Goal: Task Accomplishment & Management: Use online tool/utility

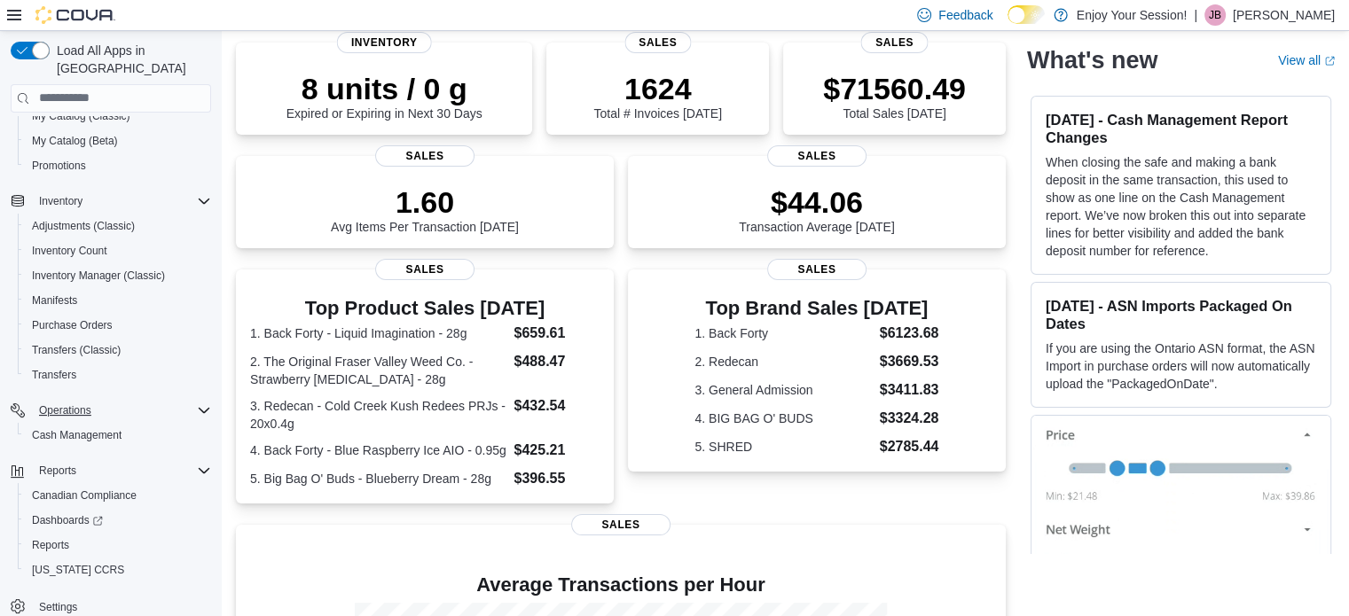
scroll to position [177, 0]
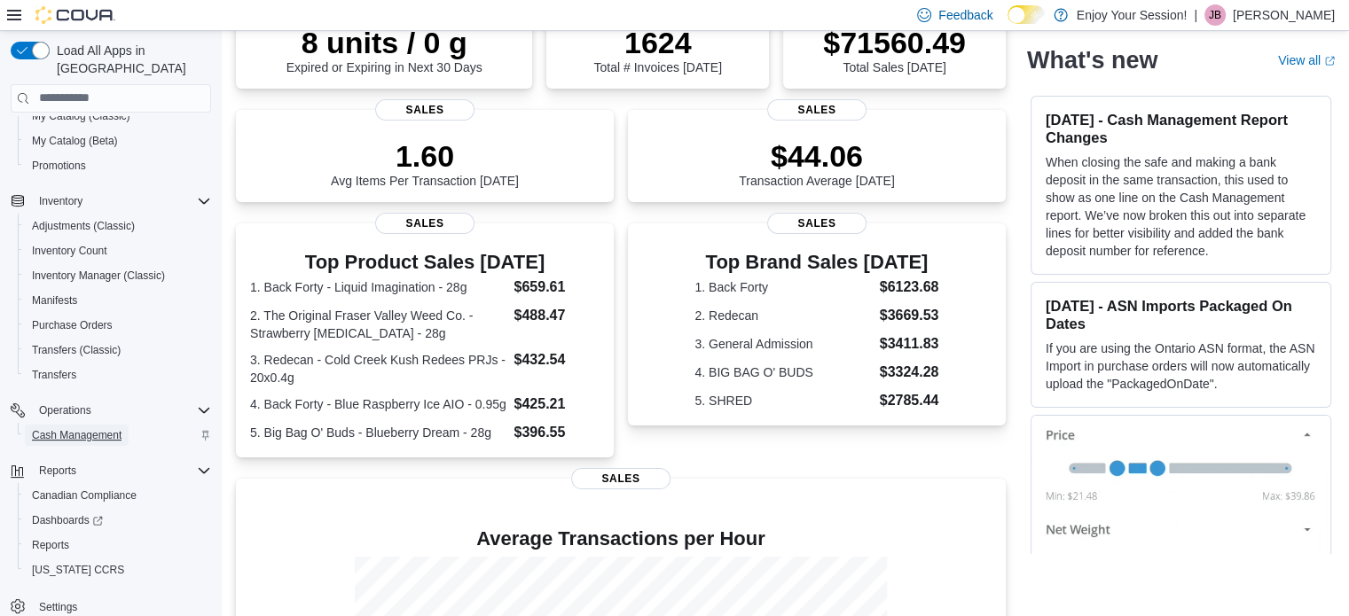
click at [45, 428] on span "Cash Management" at bounding box center [77, 435] width 90 height 14
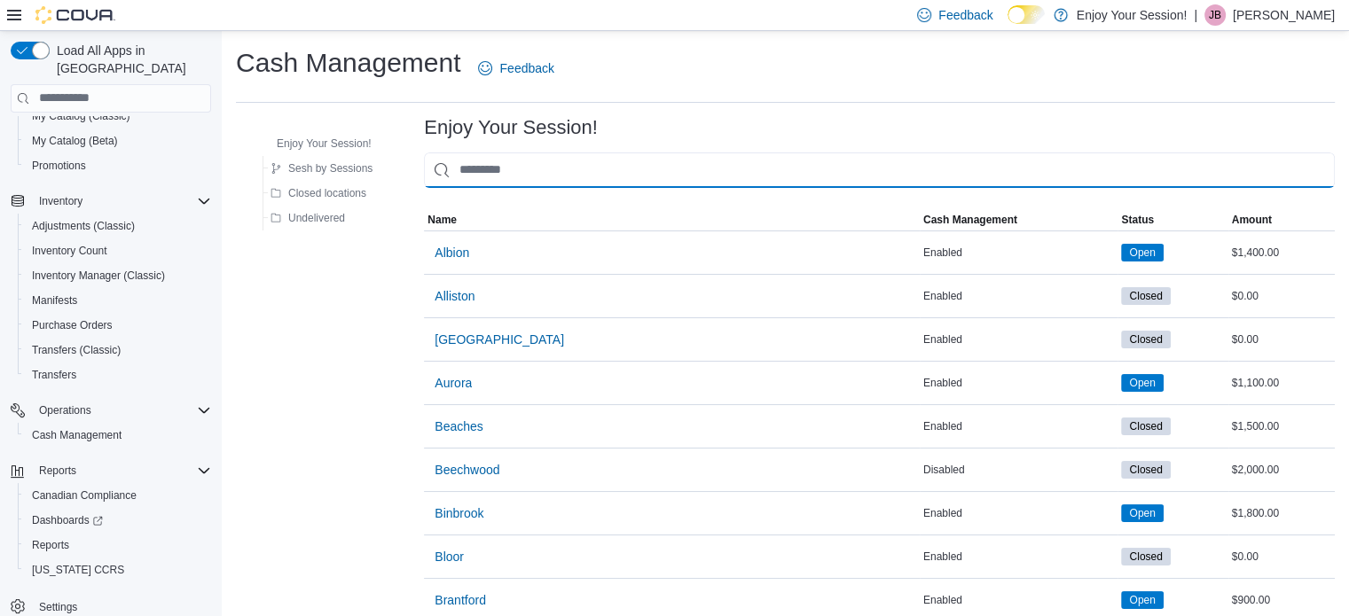
click at [557, 170] on input "This is a search bar. As you type, the results lower in the page will automatic…" at bounding box center [879, 170] width 911 height 35
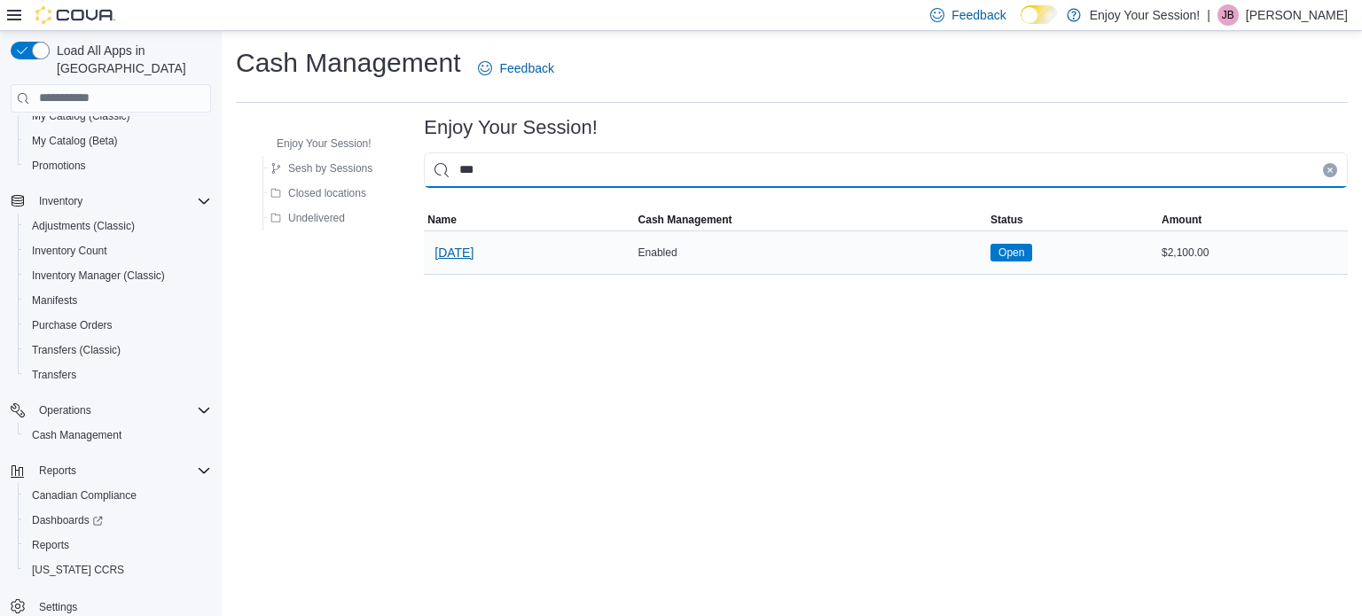
type input "***"
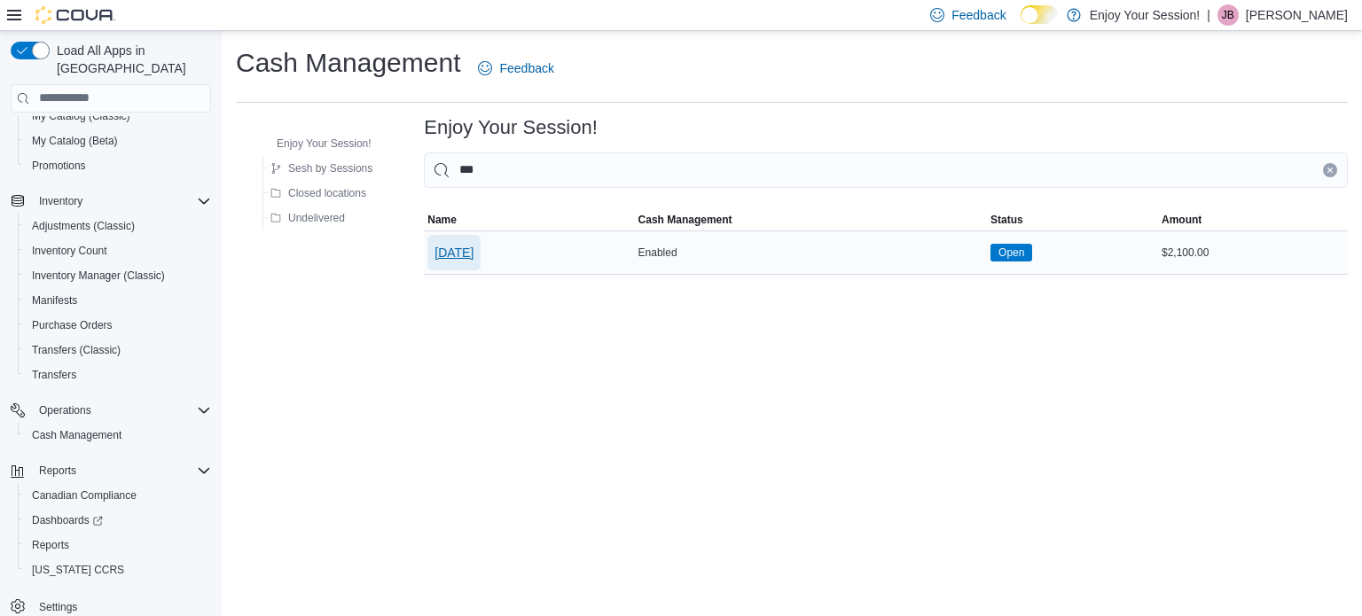
click at [442, 259] on span "[DATE]" at bounding box center [453, 253] width 39 height 18
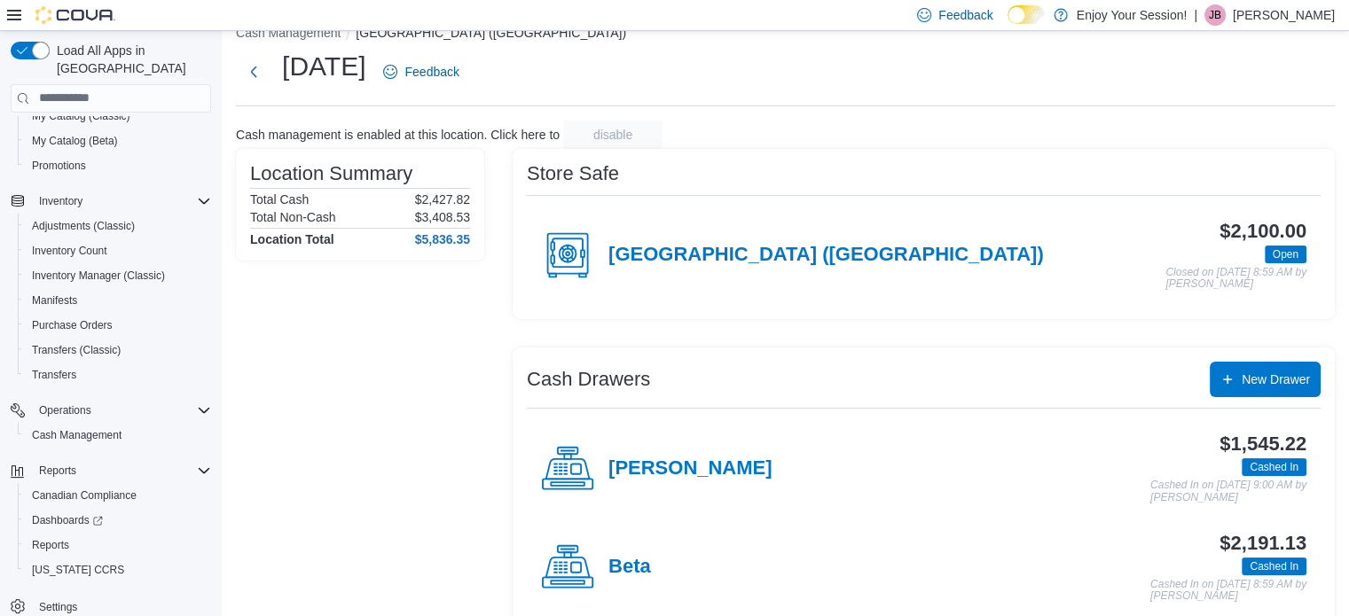
scroll to position [57, 0]
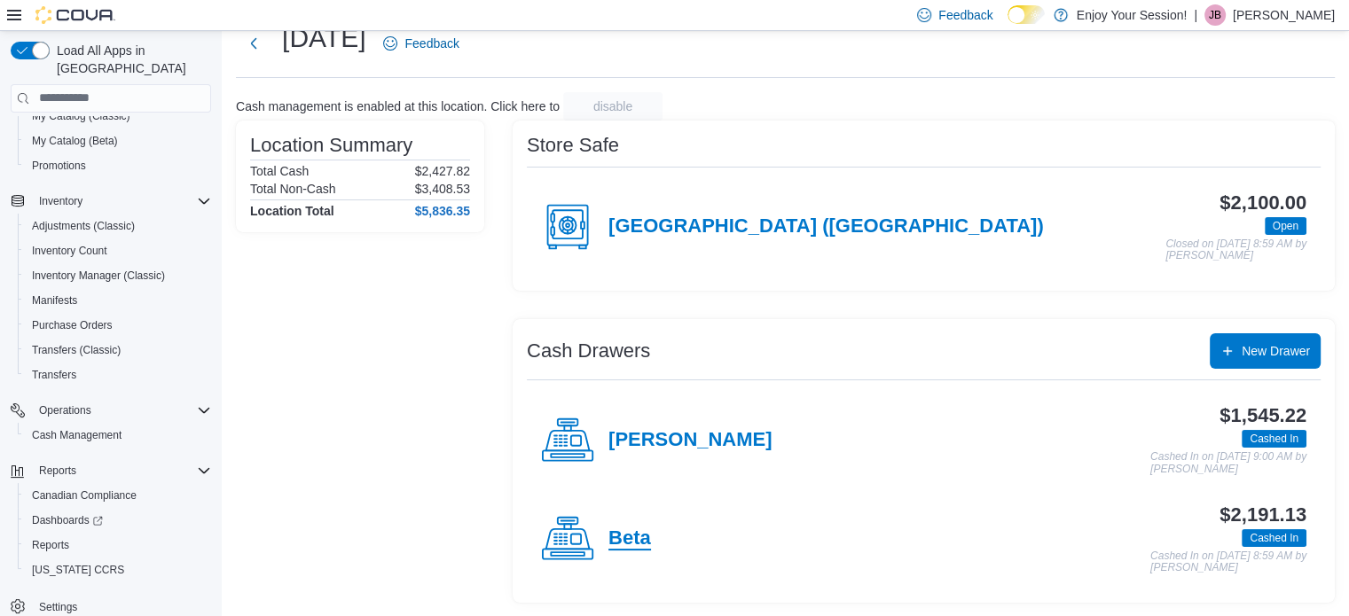
click at [638, 539] on h4 "Beta" at bounding box center [629, 539] width 43 height 23
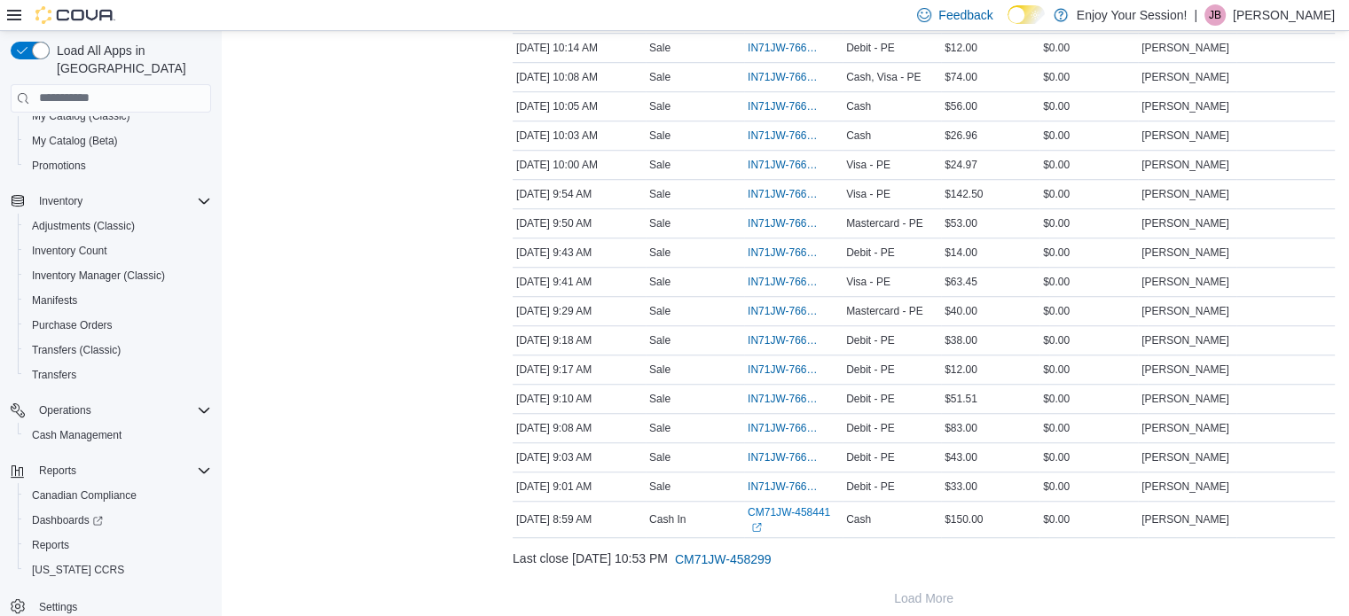
scroll to position [1275, 0]
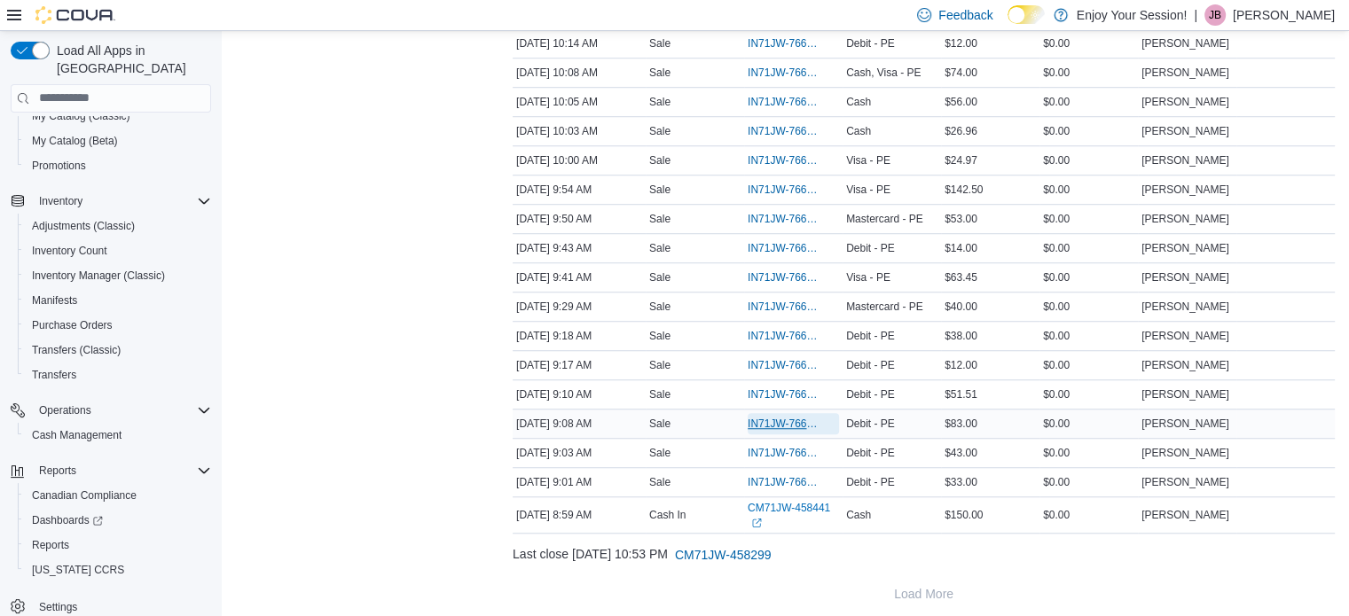
click at [794, 419] on span "IN71JW-7661736" at bounding box center [784, 424] width 74 height 14
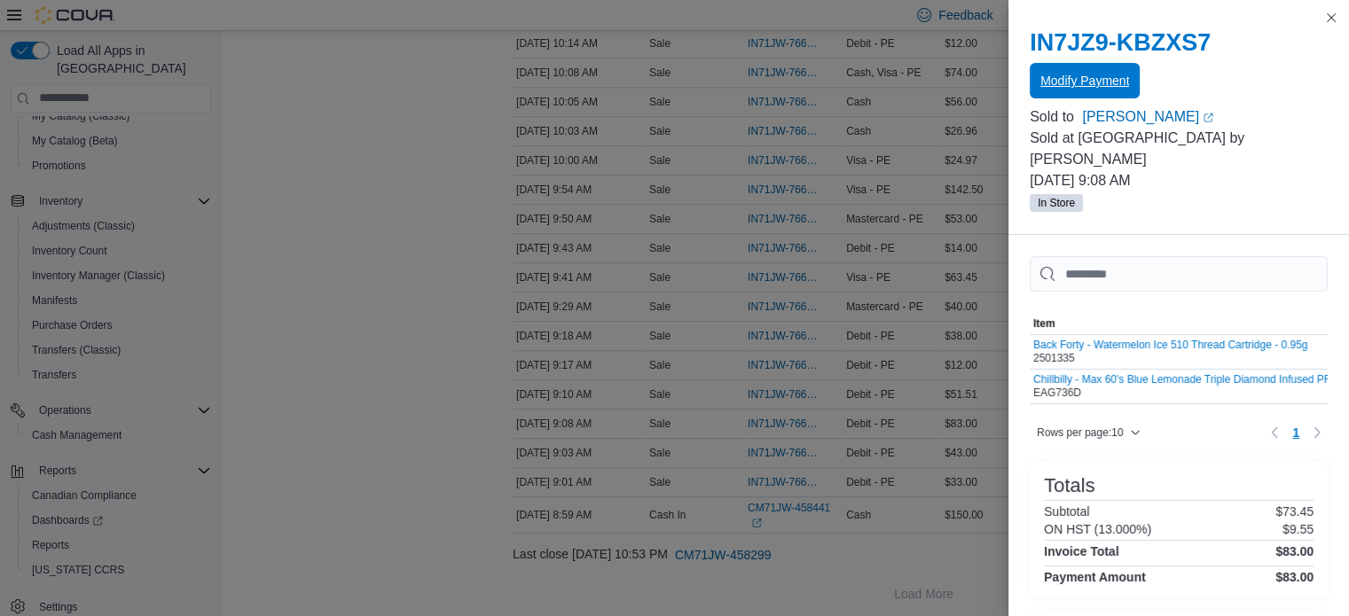
click at [1102, 91] on span "Modify Payment" at bounding box center [1084, 80] width 89 height 35
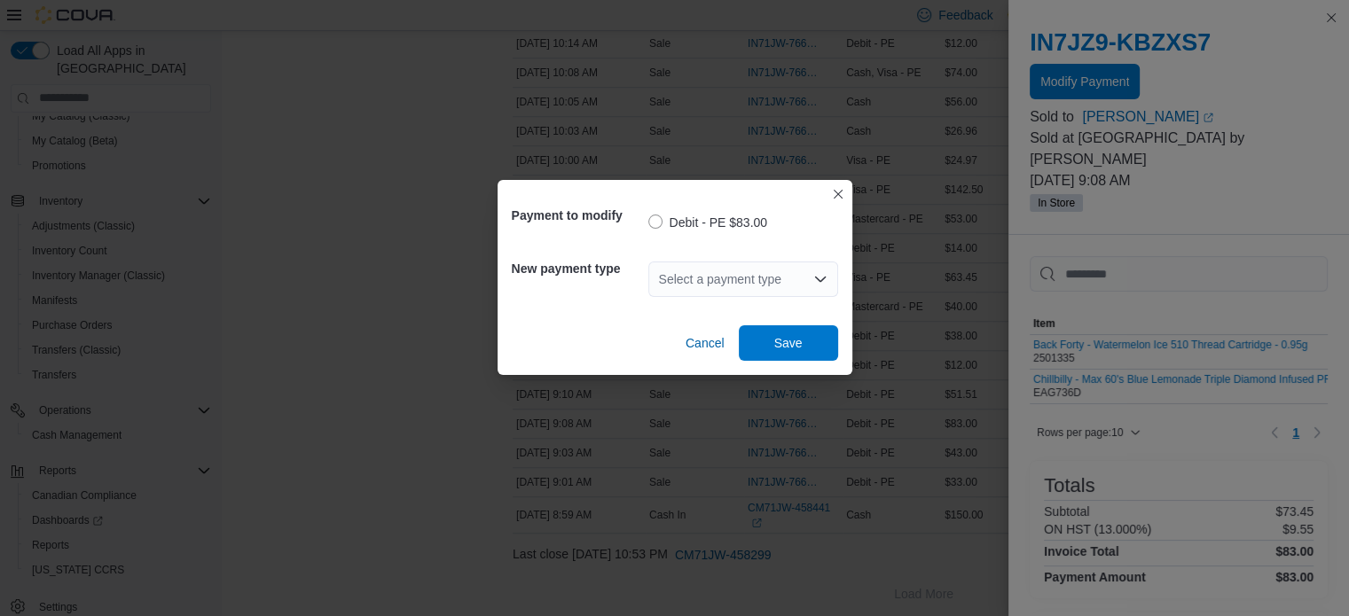
click at [791, 272] on div "Select a payment type" at bounding box center [743, 279] width 190 height 35
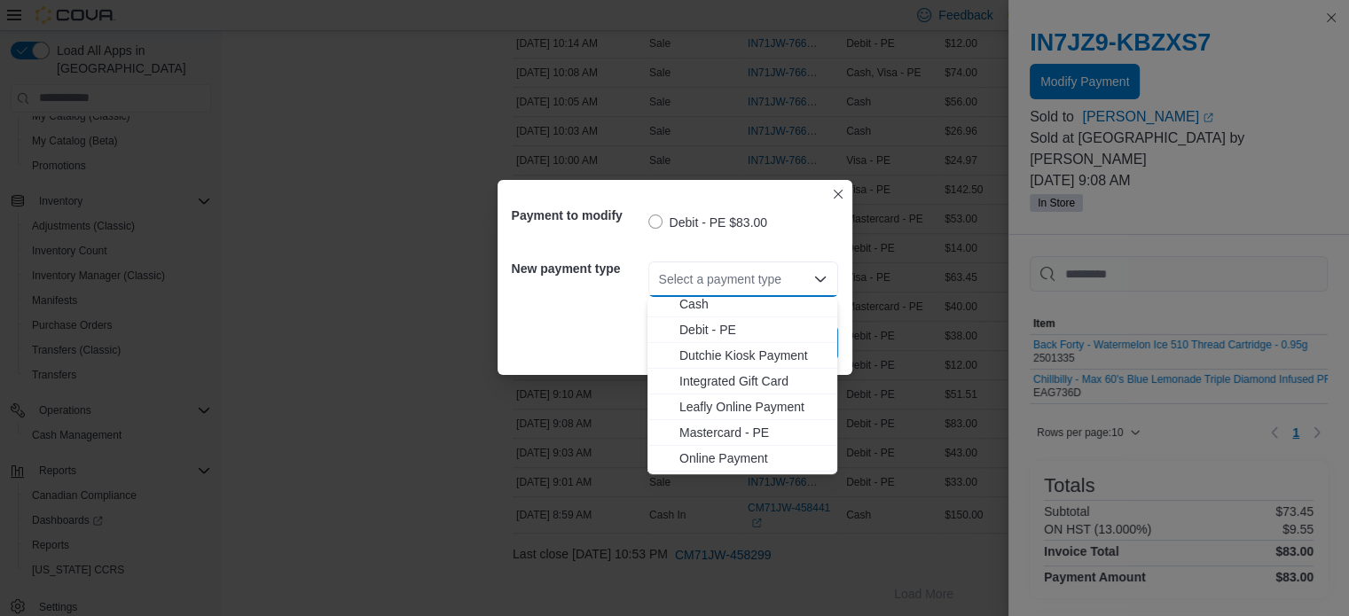
scroll to position [53, 0]
click at [762, 405] on span "Mastercard - PE" at bounding box center [752, 411] width 147 height 18
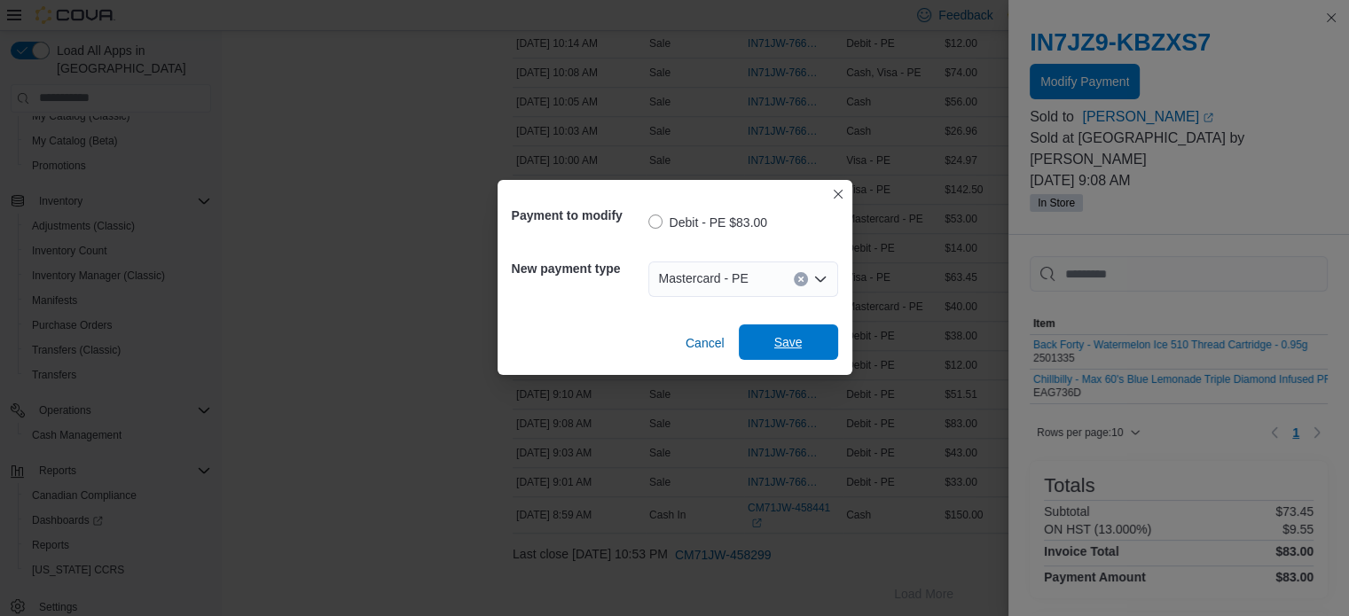
click at [795, 338] on span "Save" at bounding box center [788, 342] width 28 height 18
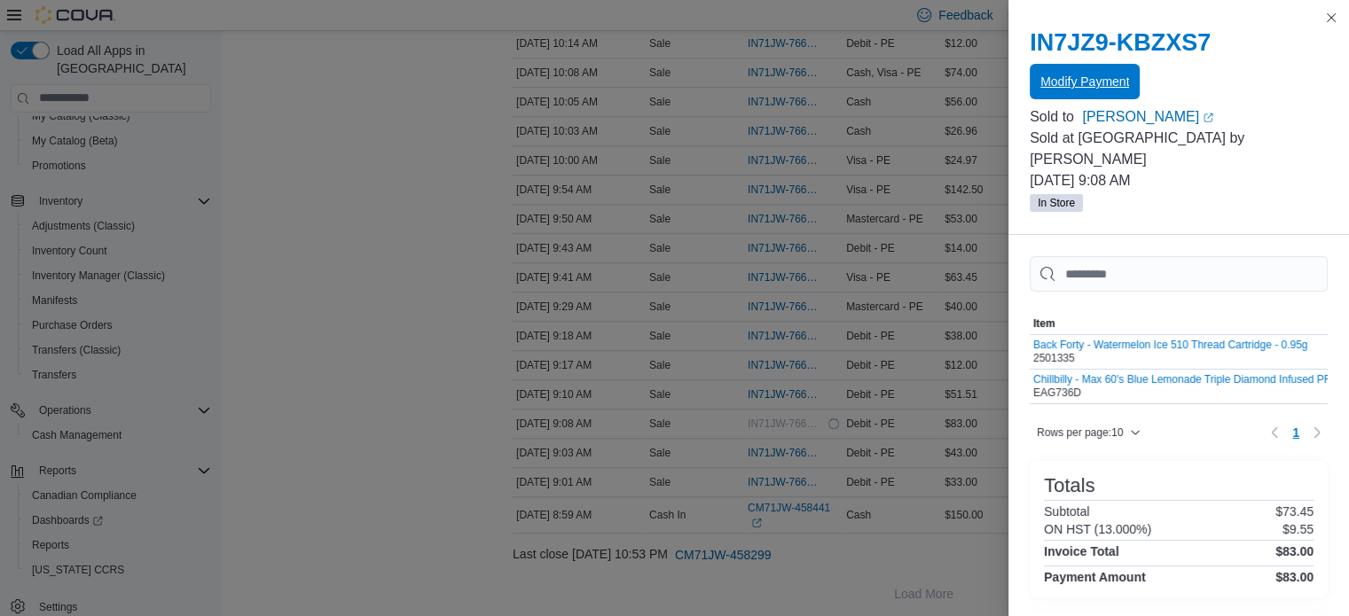
scroll to position [0, 0]
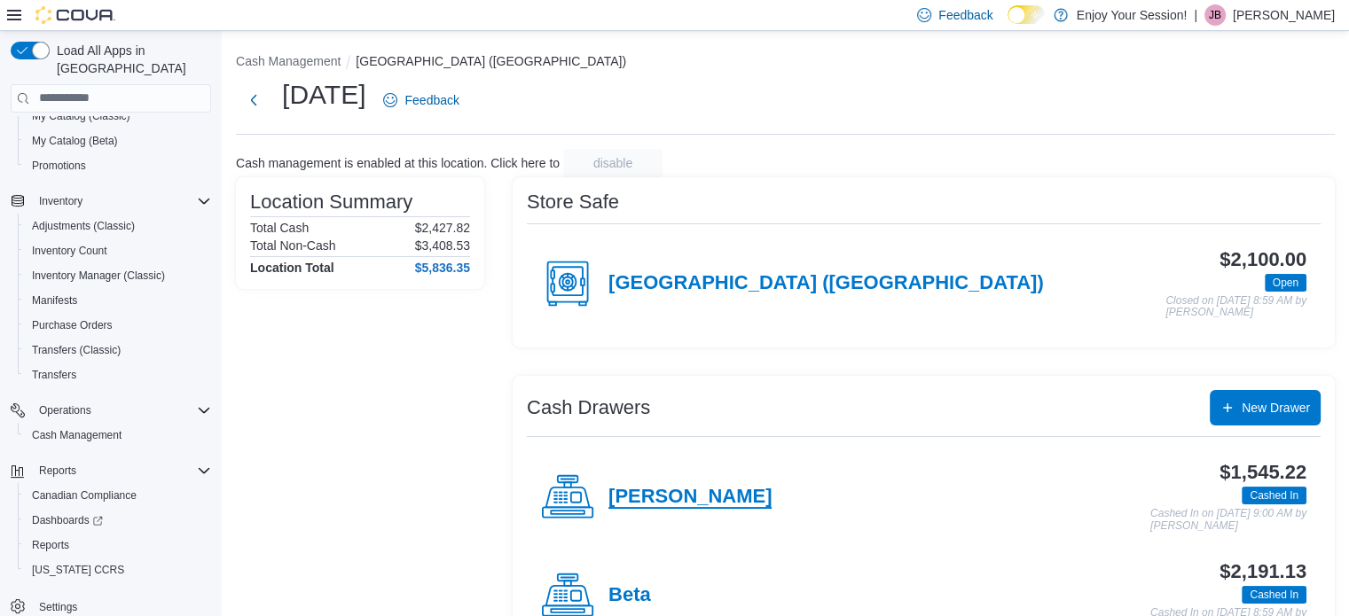
click at [655, 497] on h4 "[PERSON_NAME]" at bounding box center [689, 497] width 163 height 23
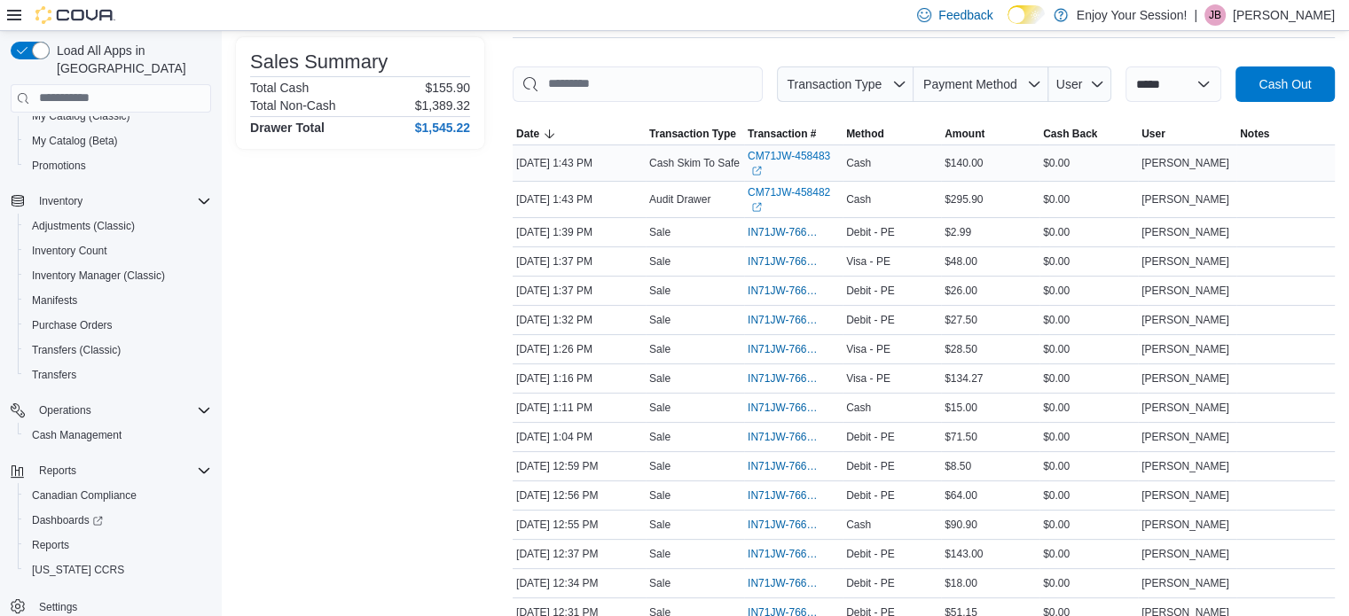
scroll to position [266, 0]
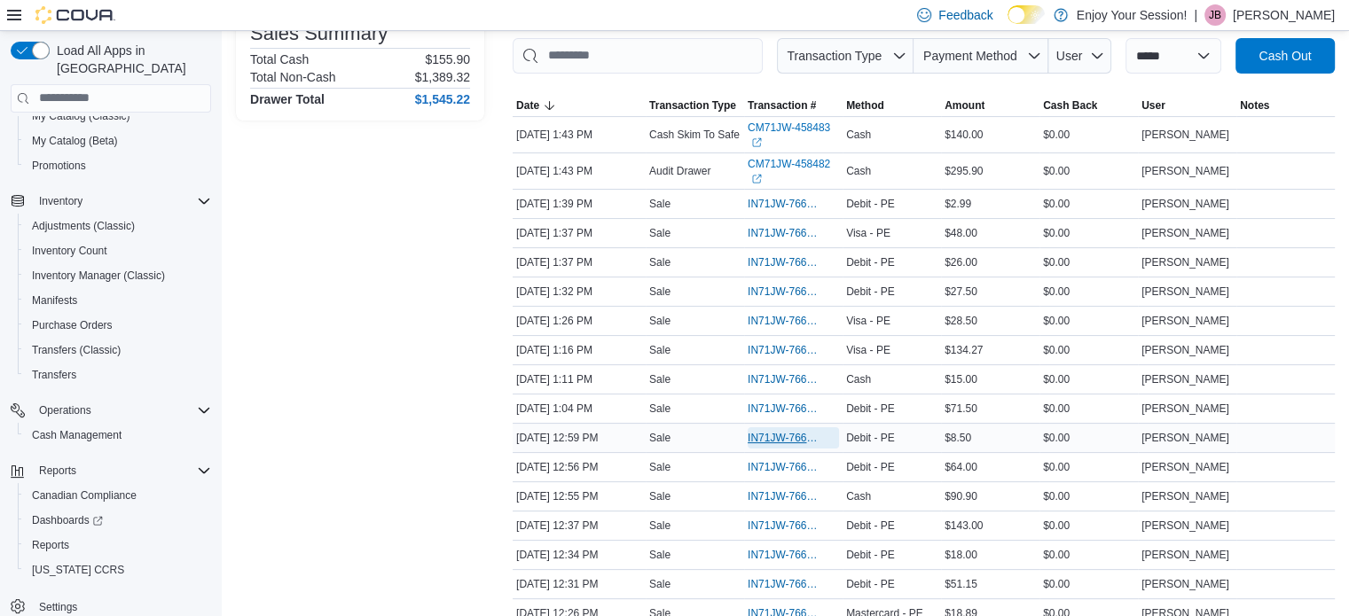
click at [780, 435] on span "IN71JW-7662976" at bounding box center [784, 438] width 74 height 14
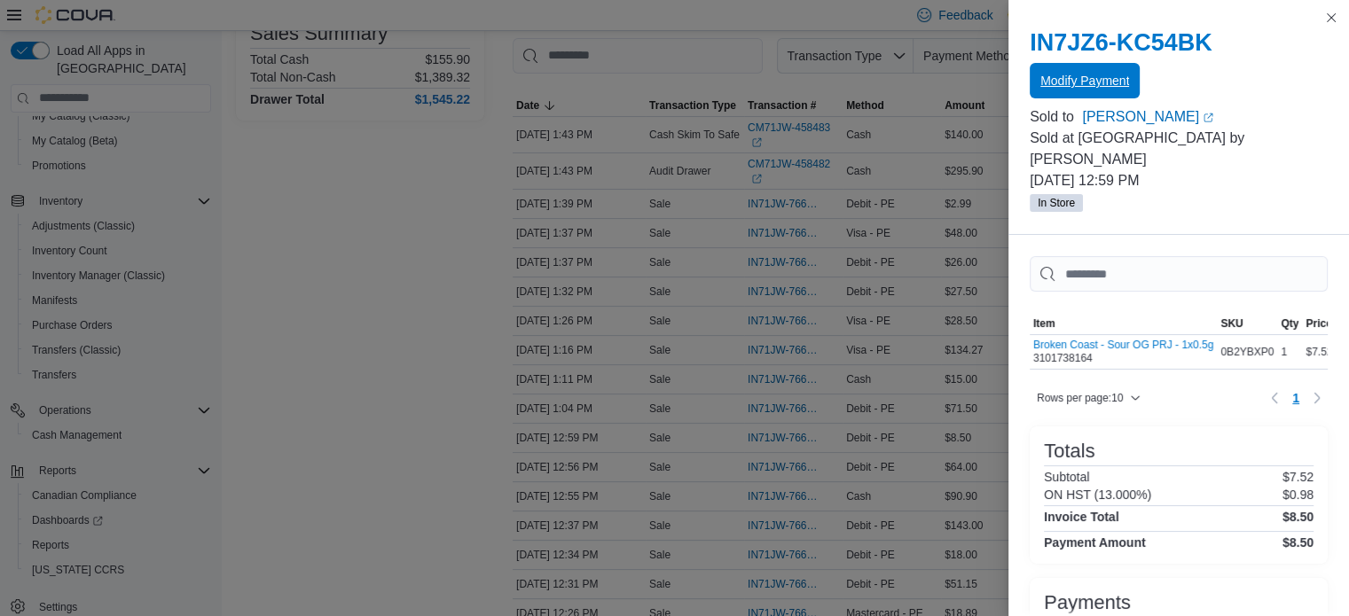
click at [1089, 83] on span "Modify Payment" at bounding box center [1084, 81] width 89 height 18
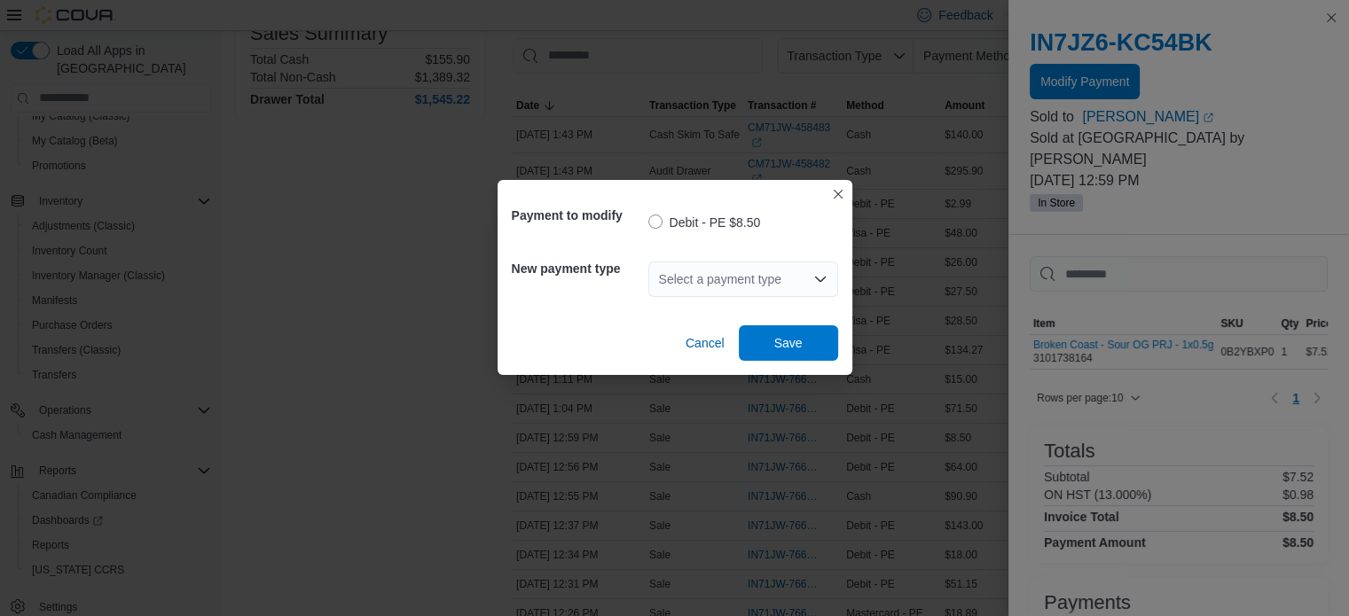
click at [747, 276] on div "Select a payment type" at bounding box center [743, 279] width 190 height 35
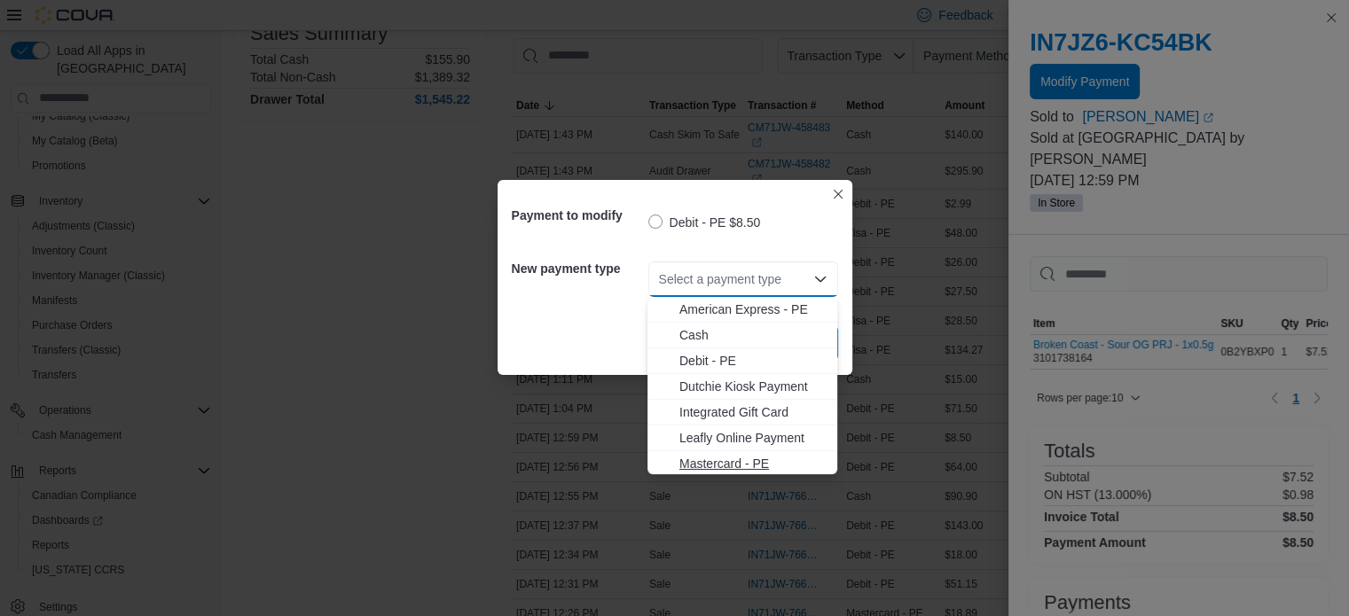
click at [724, 463] on span "Mastercard - PE" at bounding box center [752, 464] width 147 height 18
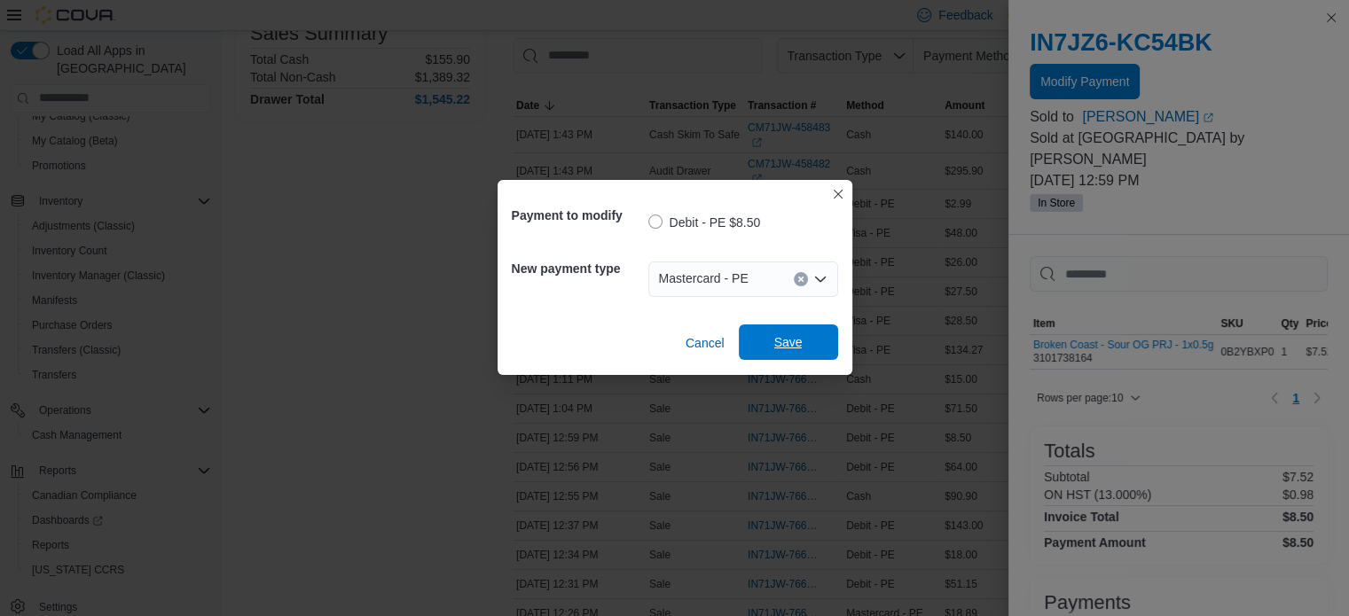
click at [781, 344] on span "Save" at bounding box center [788, 342] width 28 height 18
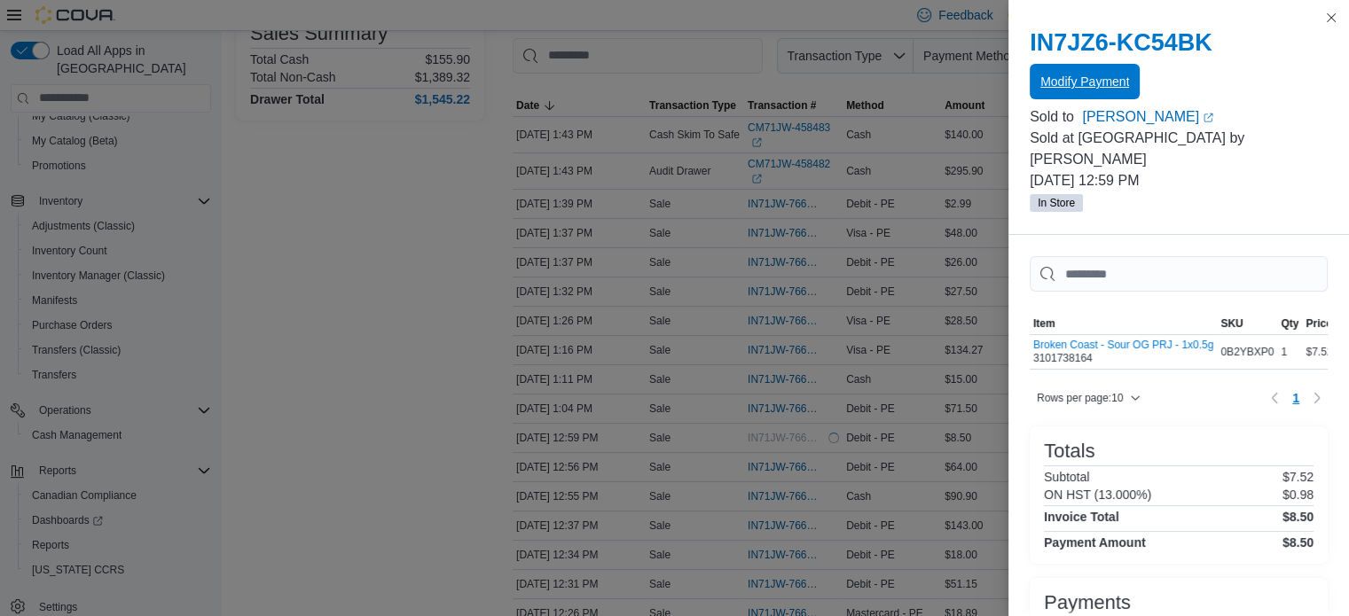
scroll to position [0, 0]
